Goal: Task Accomplishment & Management: Manage account settings

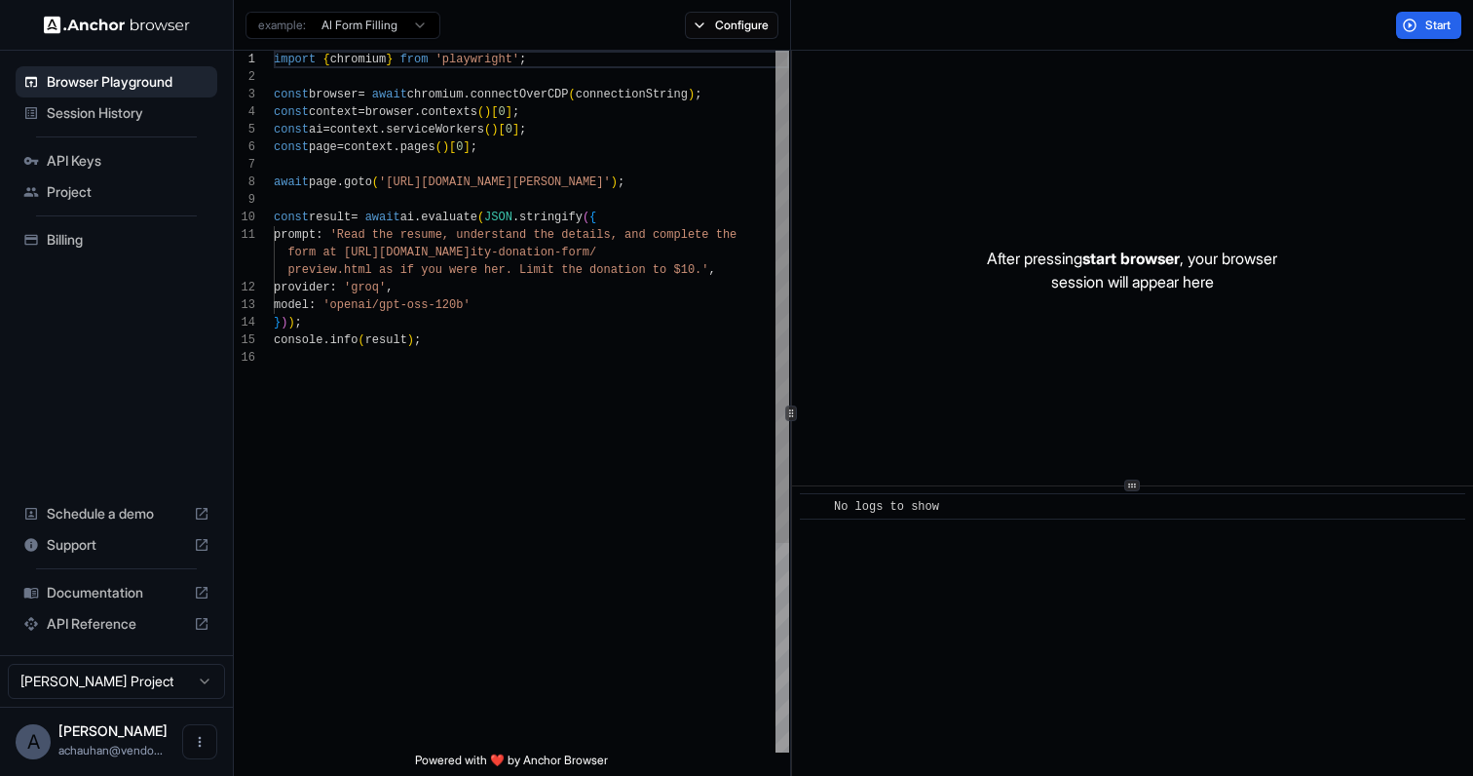
scroll to position [175, 0]
click at [49, 249] on div "Billing" at bounding box center [117, 239] width 202 height 31
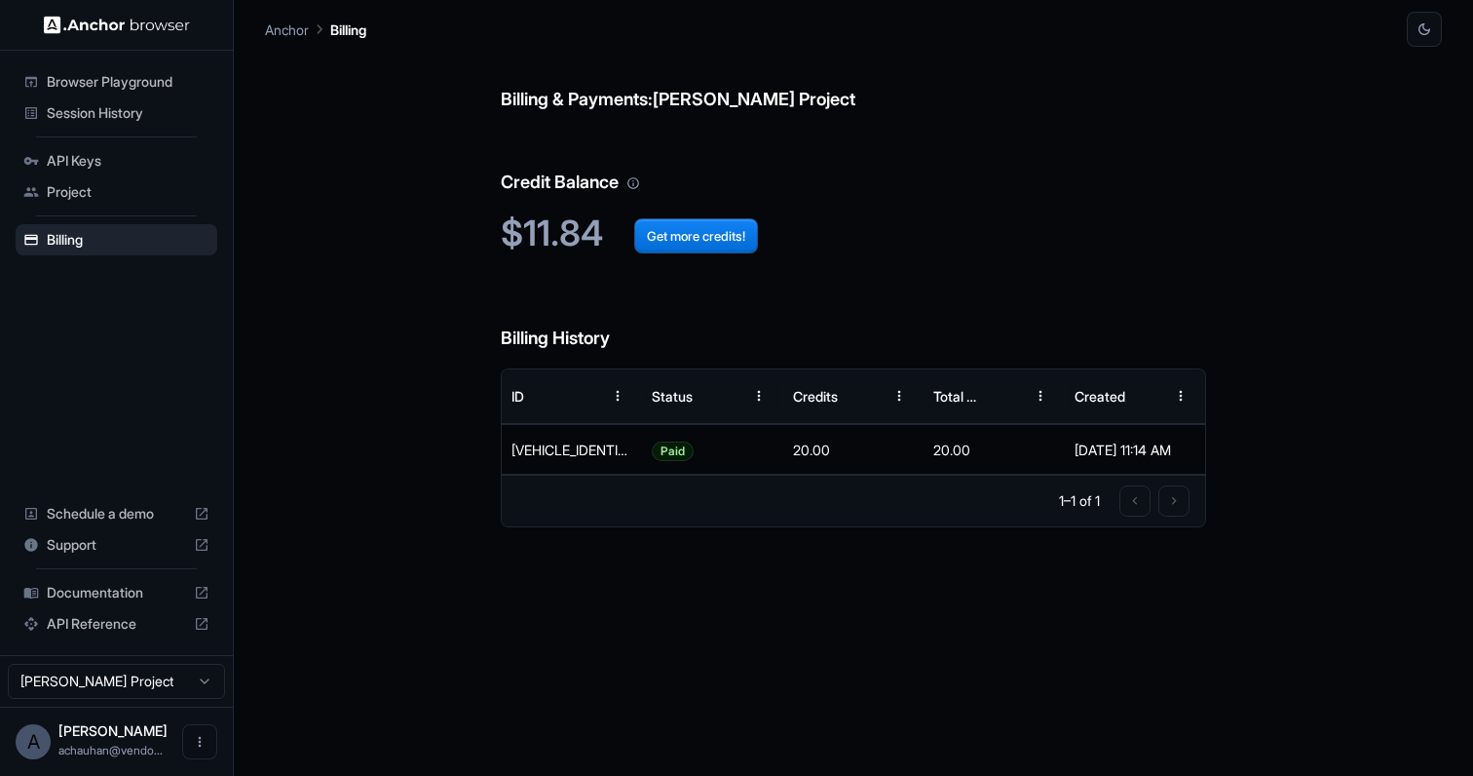
click at [119, 118] on span "Session History" at bounding box center [128, 112] width 163 height 19
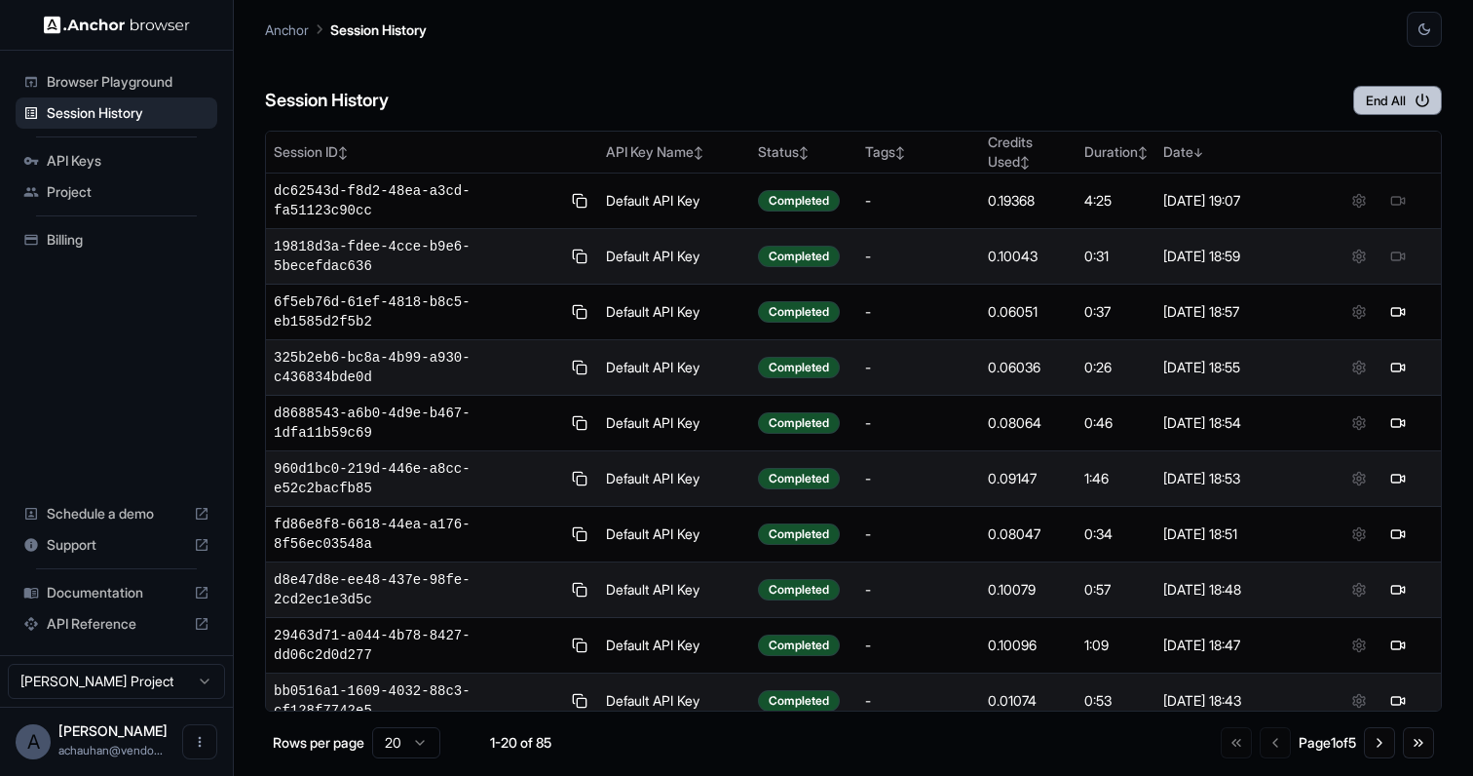
click at [1383, 97] on button "End All" at bounding box center [1397, 100] width 89 height 29
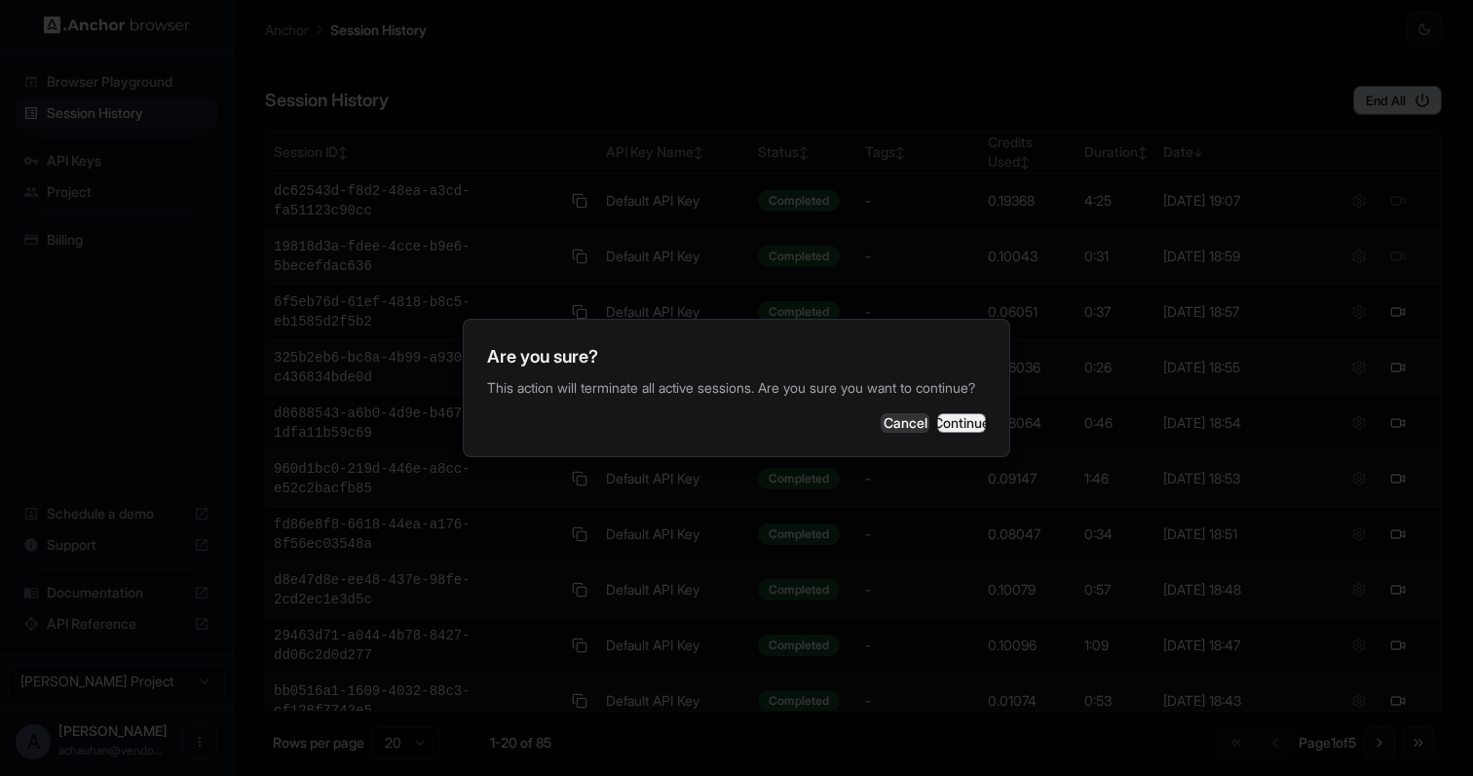
click at [947, 430] on button "Continue" at bounding box center [961, 422] width 49 height 19
